Goal: Use online tool/utility: Use online tool/utility

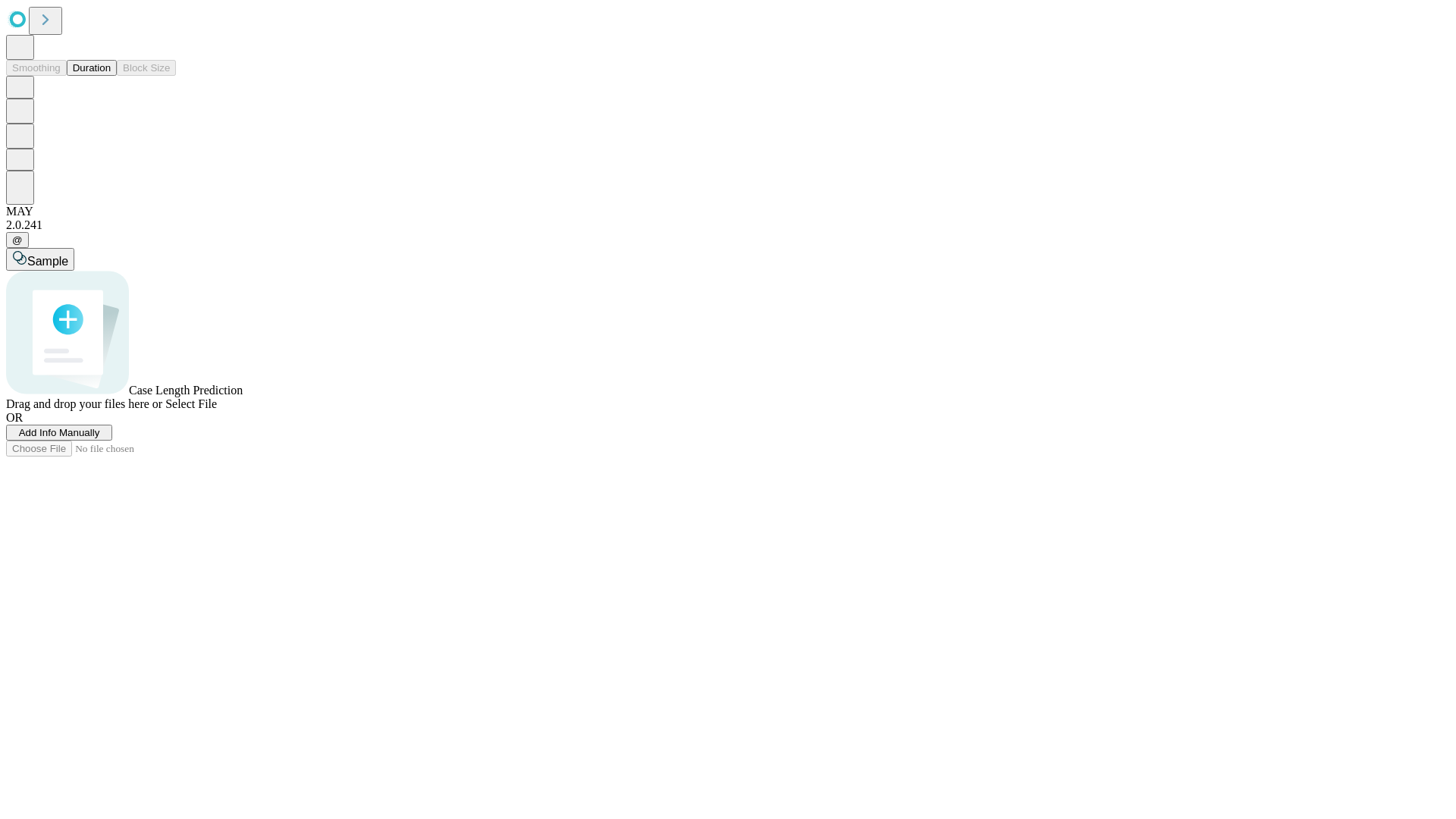
click at [111, 76] on button "Duration" at bounding box center [91, 68] width 50 height 16
click at [217, 410] on span "Select File" at bounding box center [191, 403] width 52 height 13
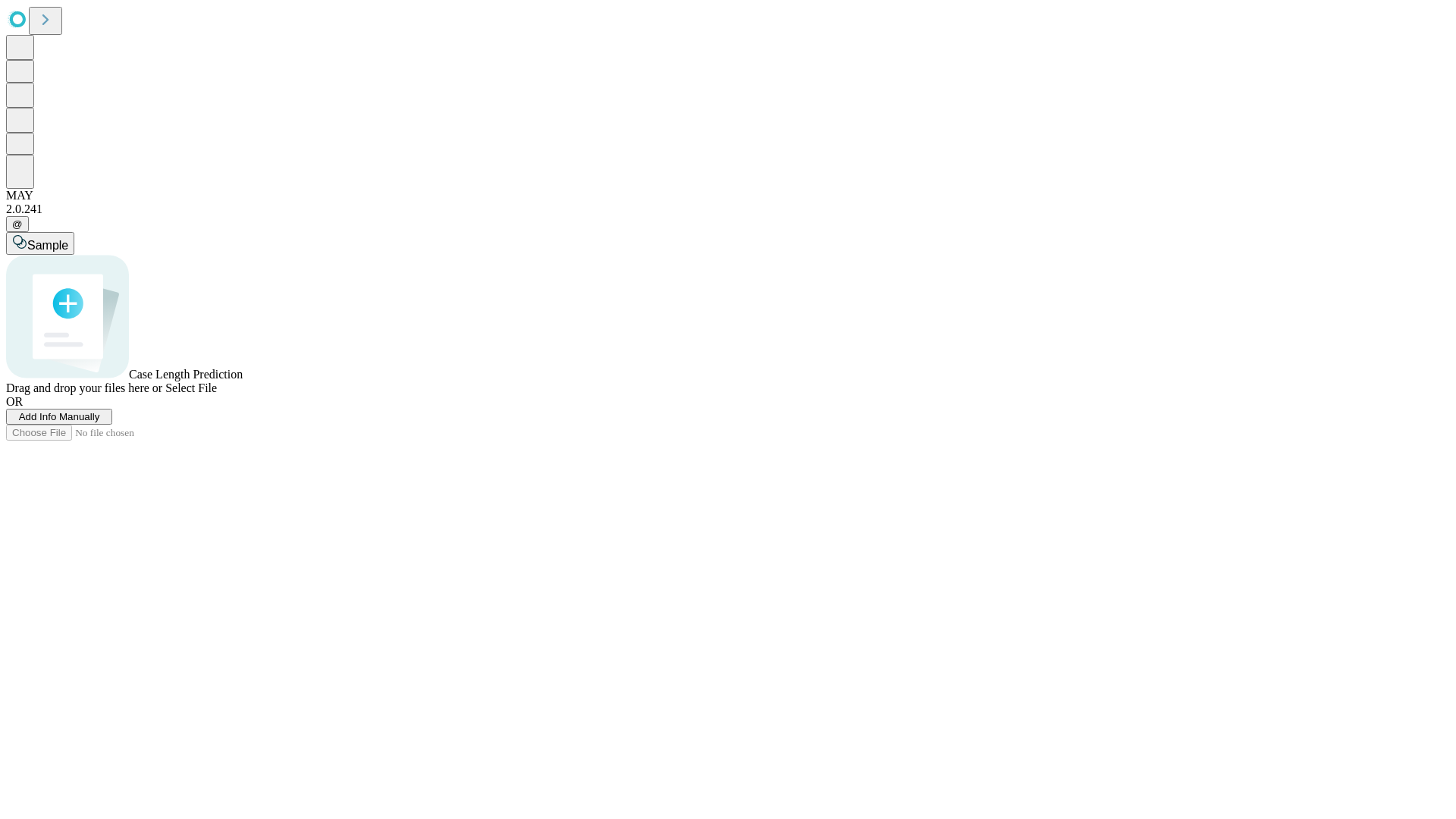
click at [217, 394] on span "Select File" at bounding box center [191, 387] width 52 height 13
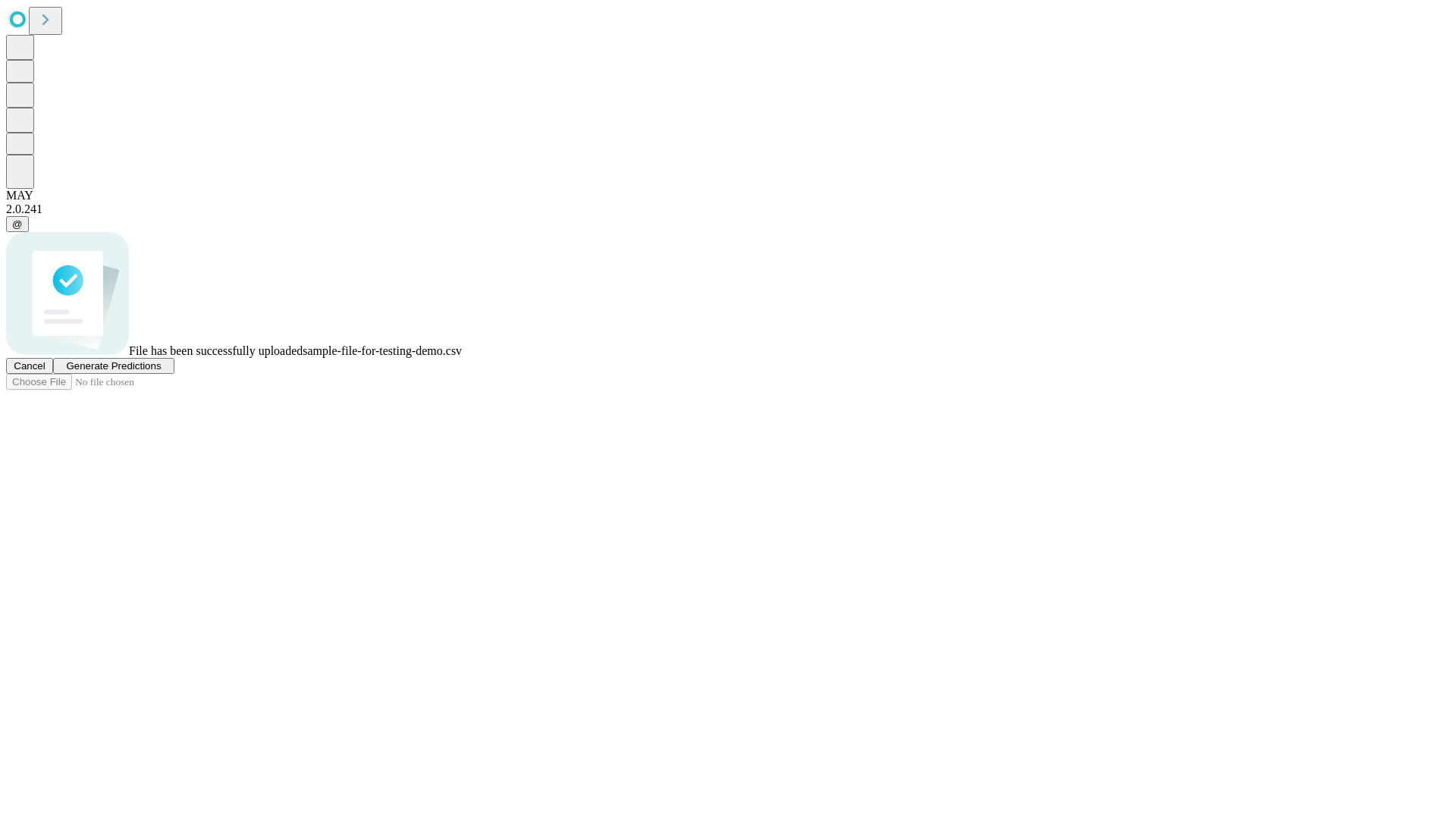
click at [161, 372] on span "Generate Predictions" at bounding box center [113, 366] width 95 height 12
